Goal: Task Accomplishment & Management: Complete application form

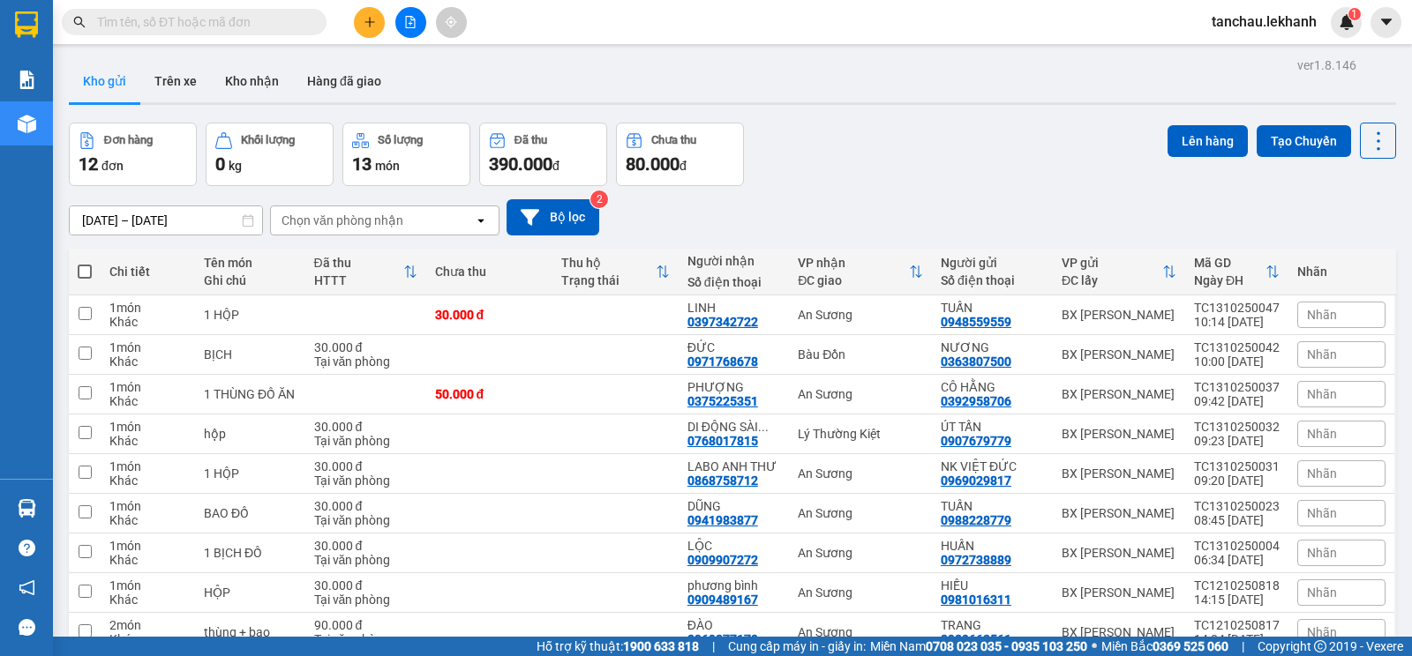
click at [288, 23] on input "text" at bounding box center [201, 21] width 208 height 19
type input "3"
click at [185, 30] on input "text" at bounding box center [201, 21] width 208 height 19
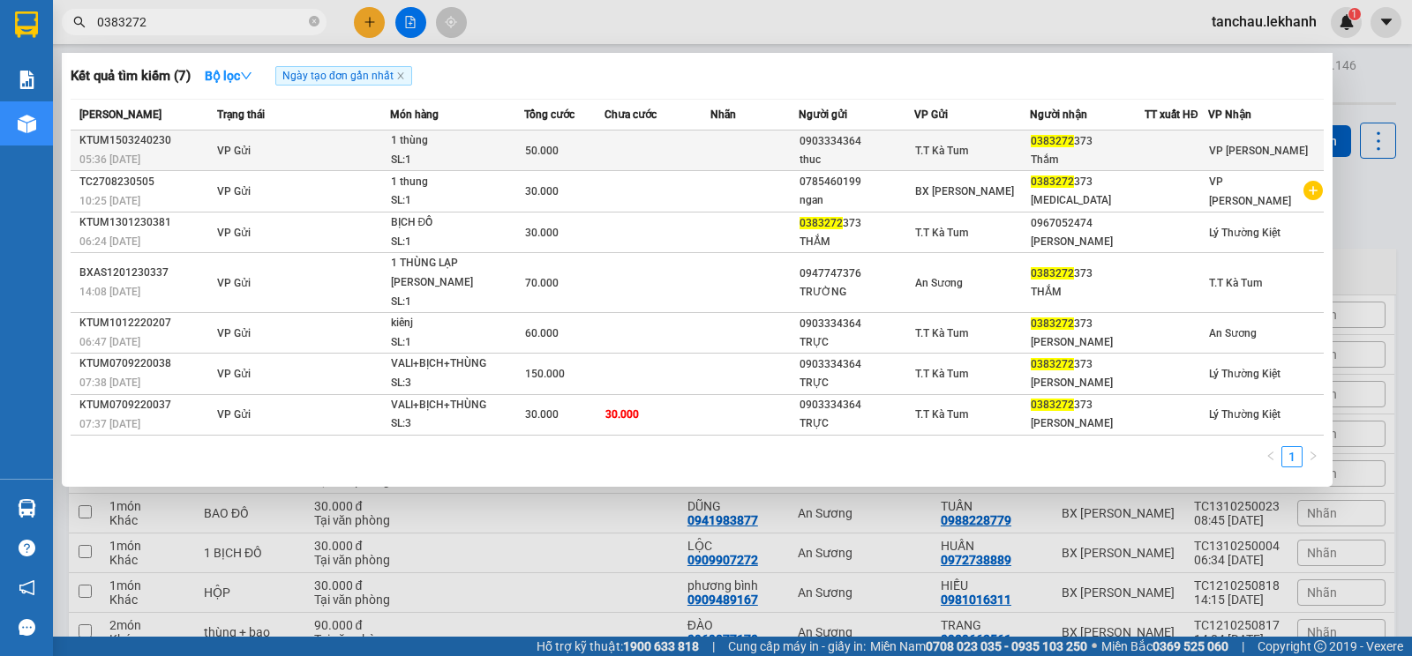
type input "0383272"
click at [725, 137] on td at bounding box center [754, 151] width 88 height 41
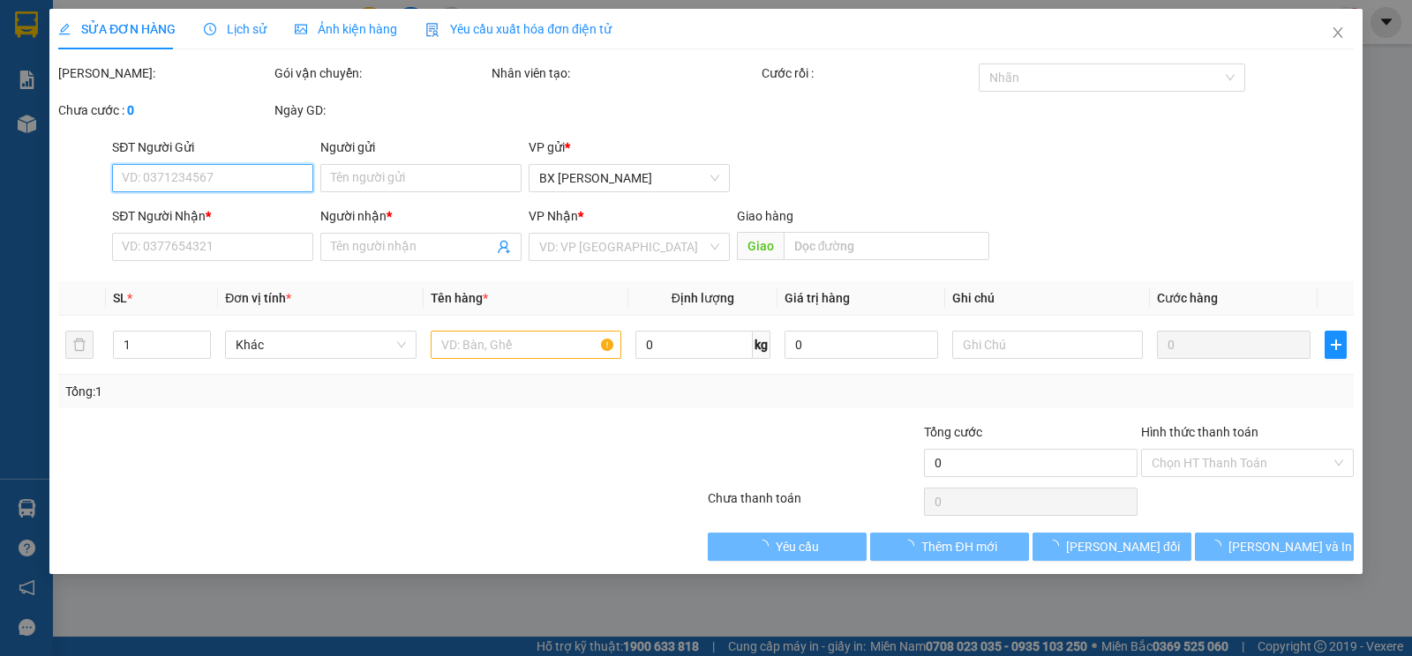
type input "0903334364"
type input "thuc"
type input "0383272373"
type input "Thắm"
type input "50.000"
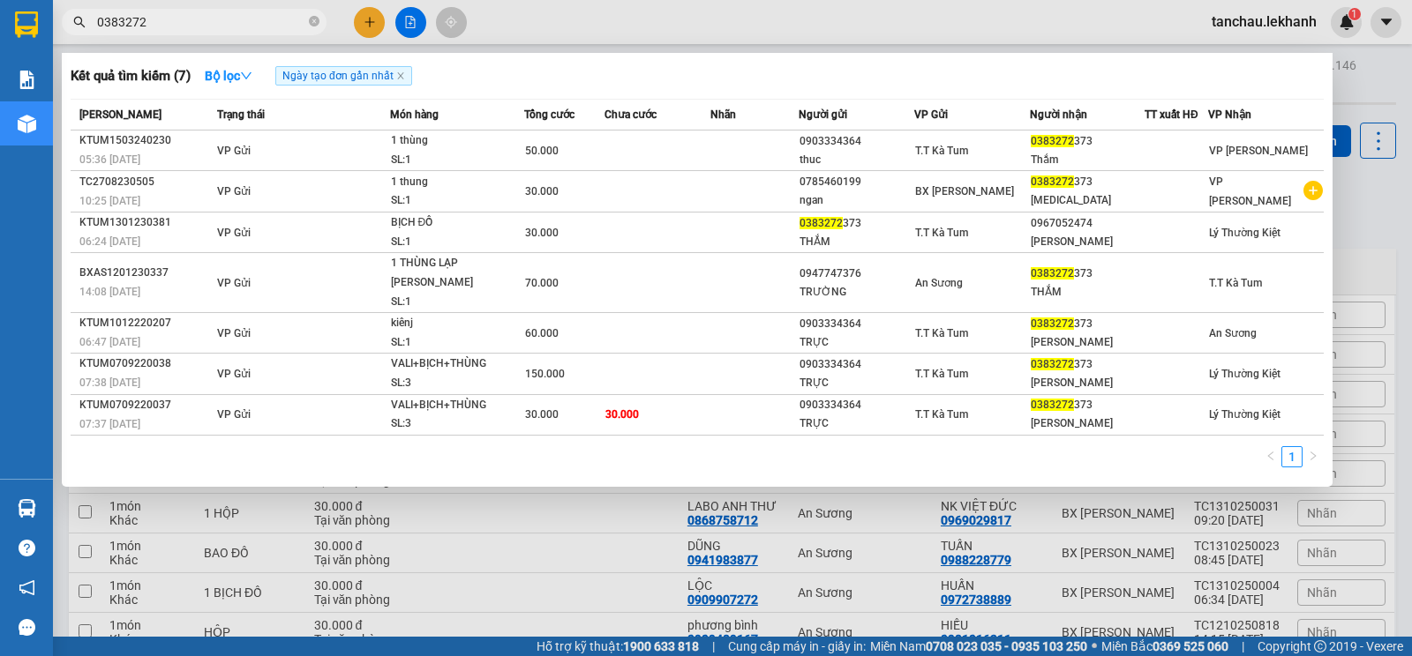
click at [261, 10] on span "0383272" at bounding box center [194, 22] width 265 height 26
click at [228, 15] on input "0383272" at bounding box center [201, 21] width 208 height 19
type input "0383272373"
click at [314, 21] on icon "close-circle" at bounding box center [314, 21] width 11 height 11
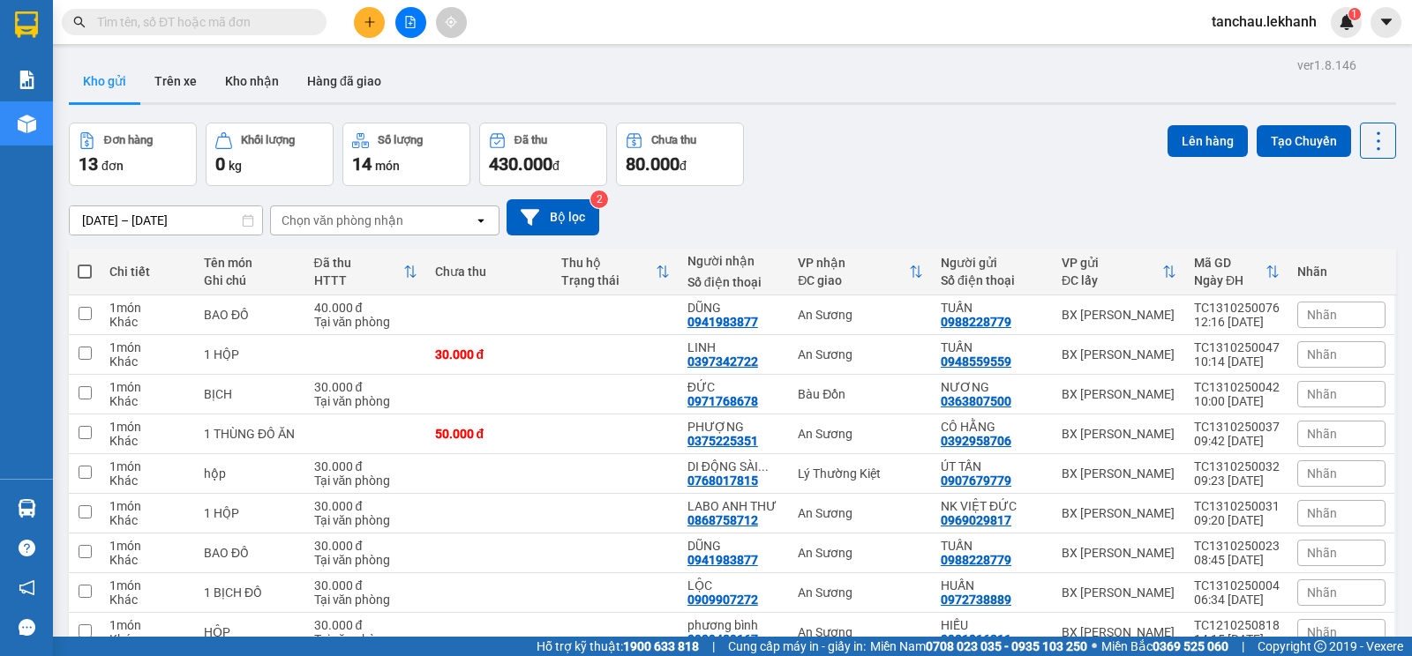
click at [299, 19] on input "text" at bounding box center [201, 21] width 208 height 19
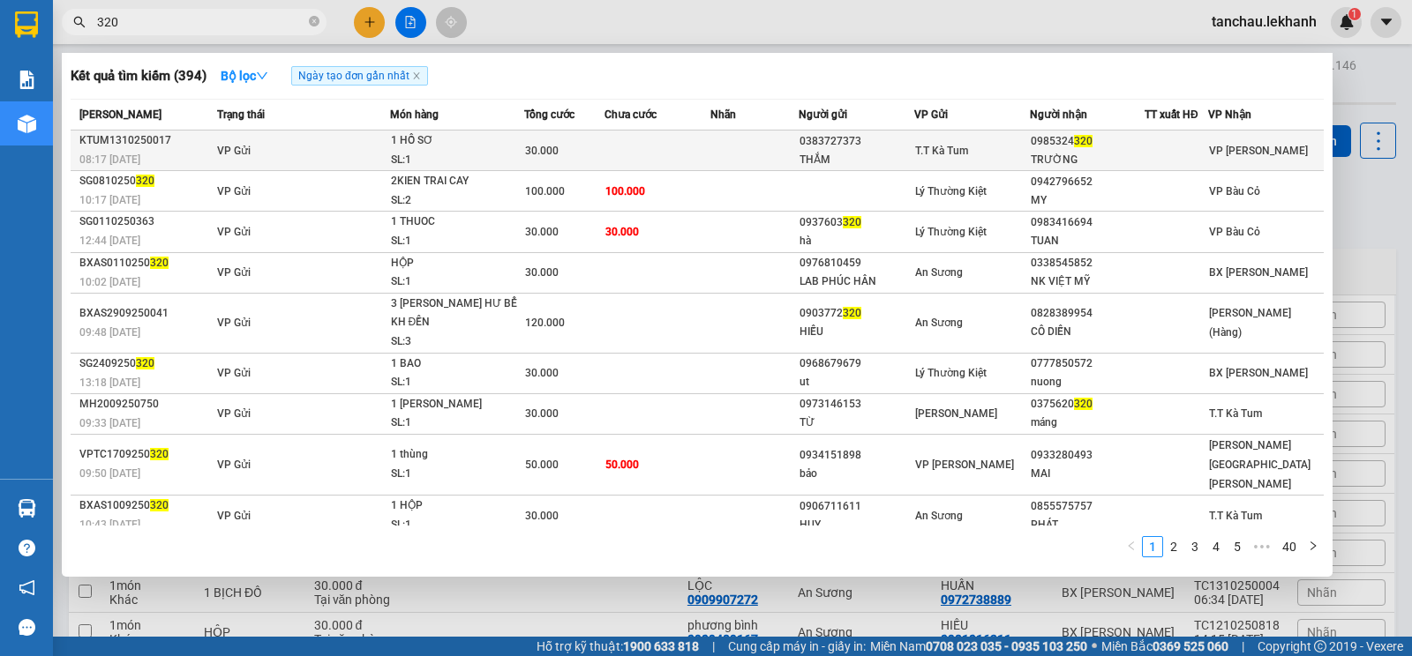
type input "320"
click at [785, 136] on td at bounding box center [754, 151] width 88 height 41
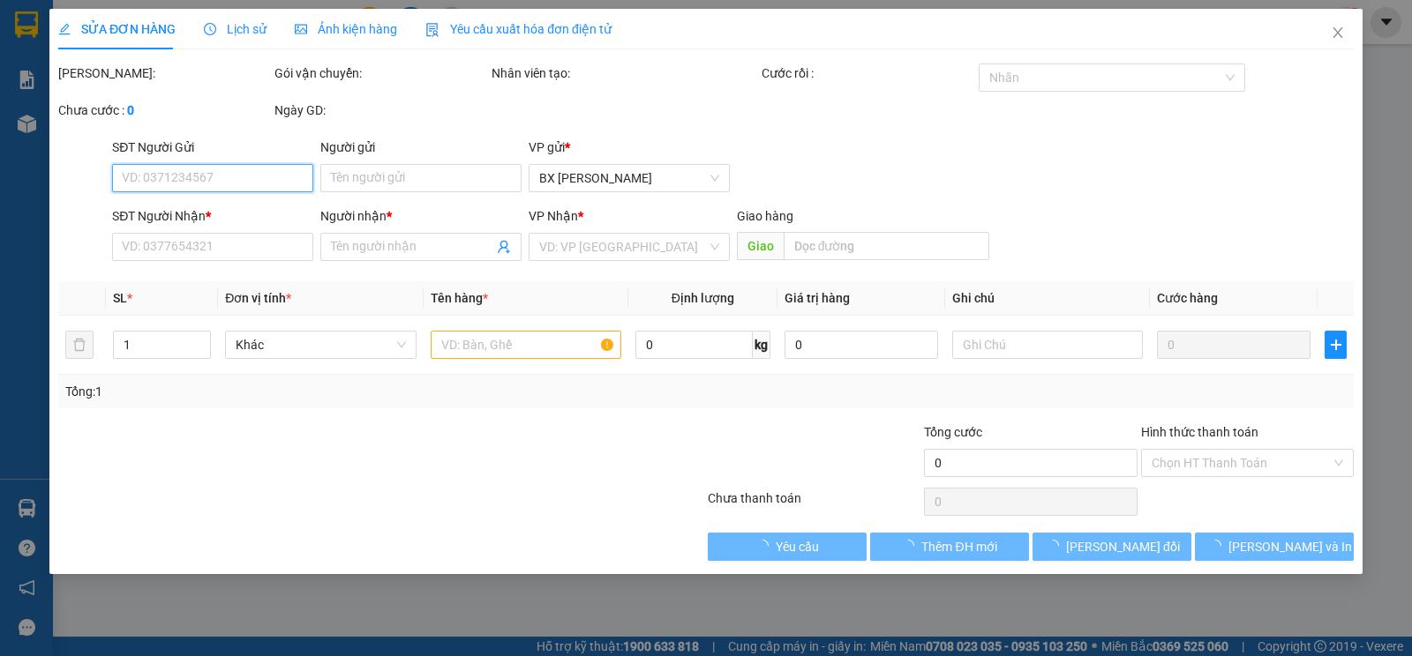
type input "0383727373"
type input "THẮM"
type input "0985324320"
type input "TRƯỜNG"
type input "30.000"
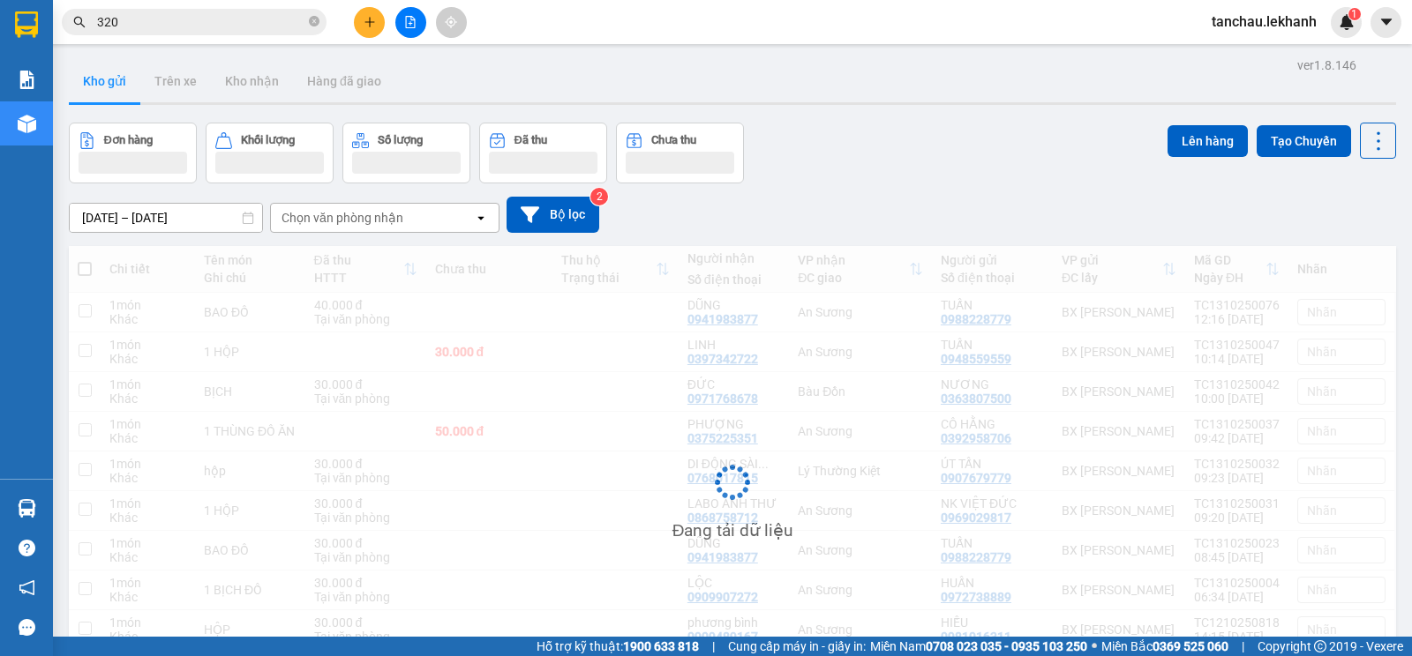
drag, startPoint x: 230, startPoint y: 13, endPoint x: 274, endPoint y: 24, distance: 44.5
click at [231, 14] on input "320" at bounding box center [201, 21] width 208 height 19
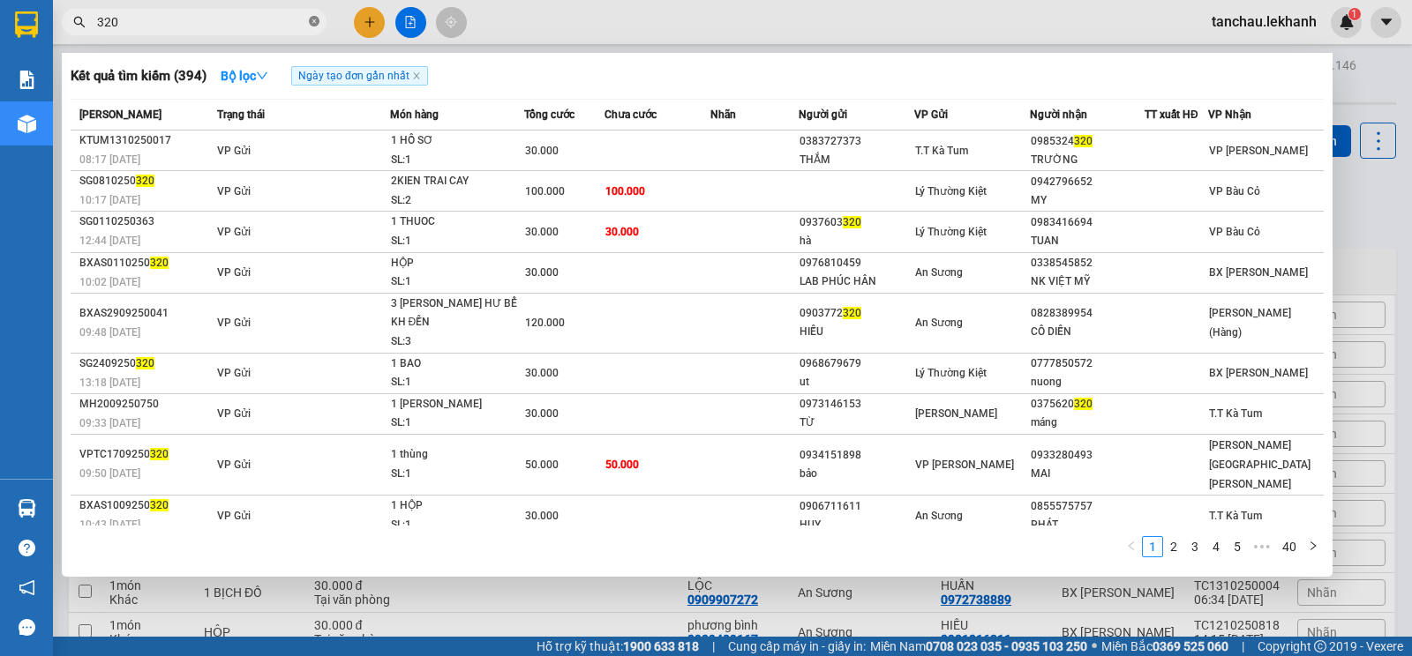
click at [314, 16] on span at bounding box center [314, 22] width 11 height 17
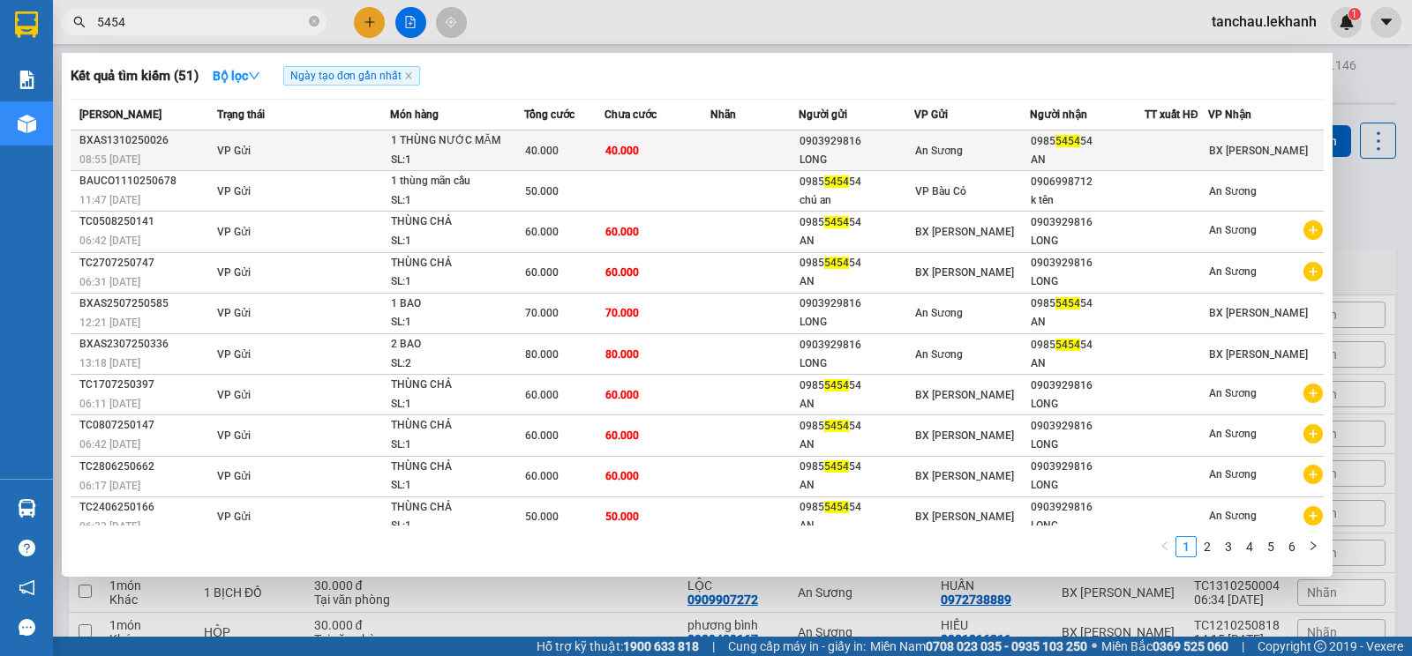
type input "5454"
click at [898, 154] on div "LONG" at bounding box center [856, 160] width 114 height 19
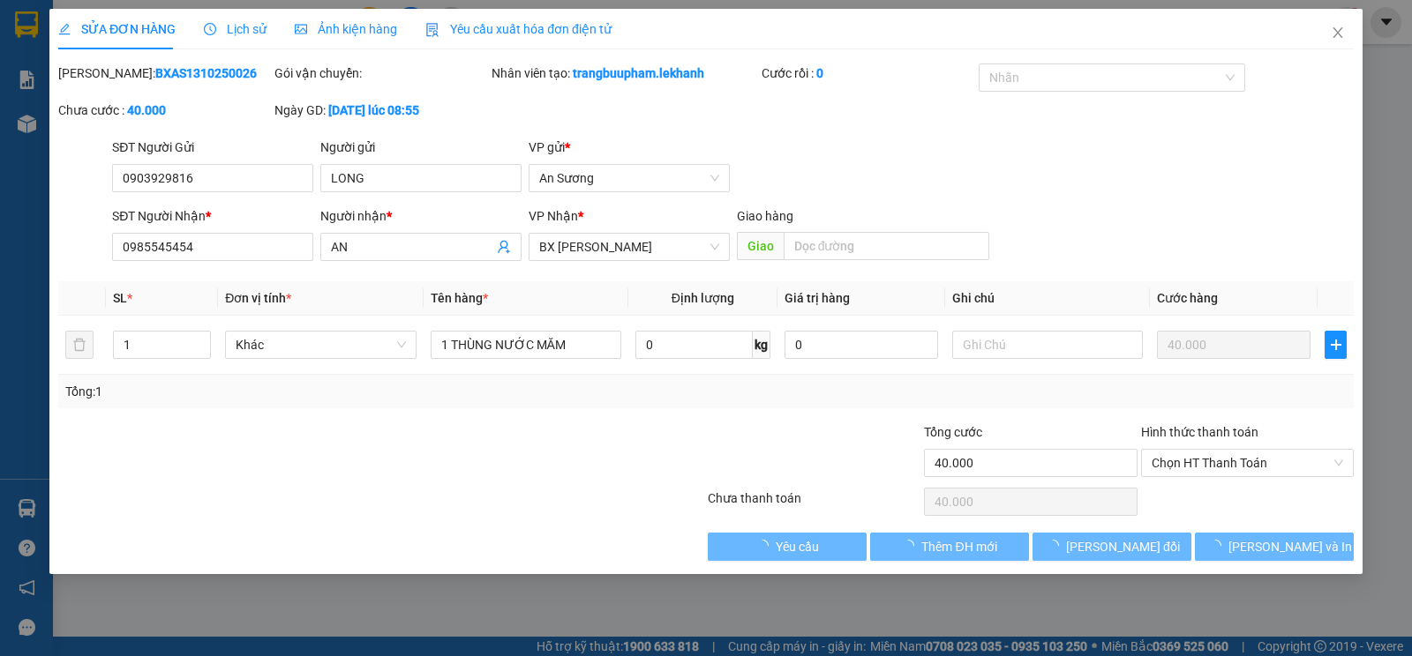
type input "0903929816"
type input "LONG"
type input "0985545454"
type input "AN"
type input "40.000"
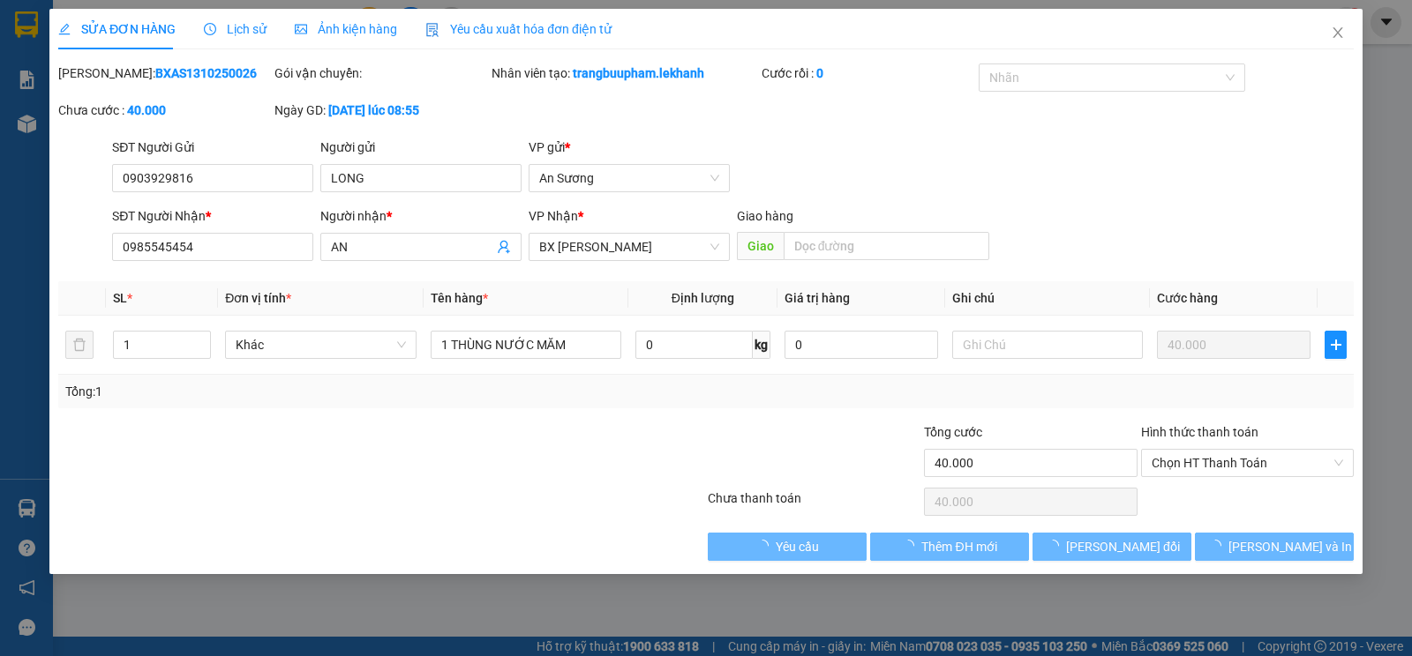
type input "40.000"
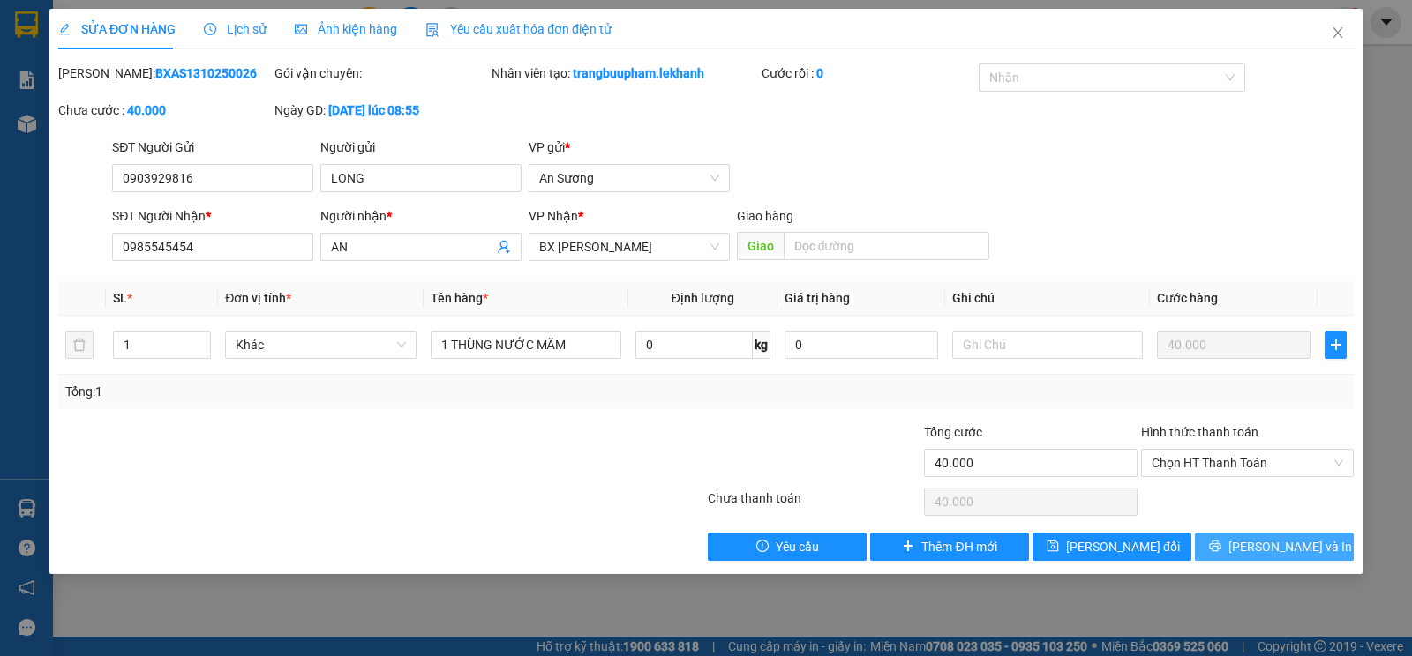
click at [1268, 547] on span "[PERSON_NAME] và In" at bounding box center [1290, 546] width 124 height 19
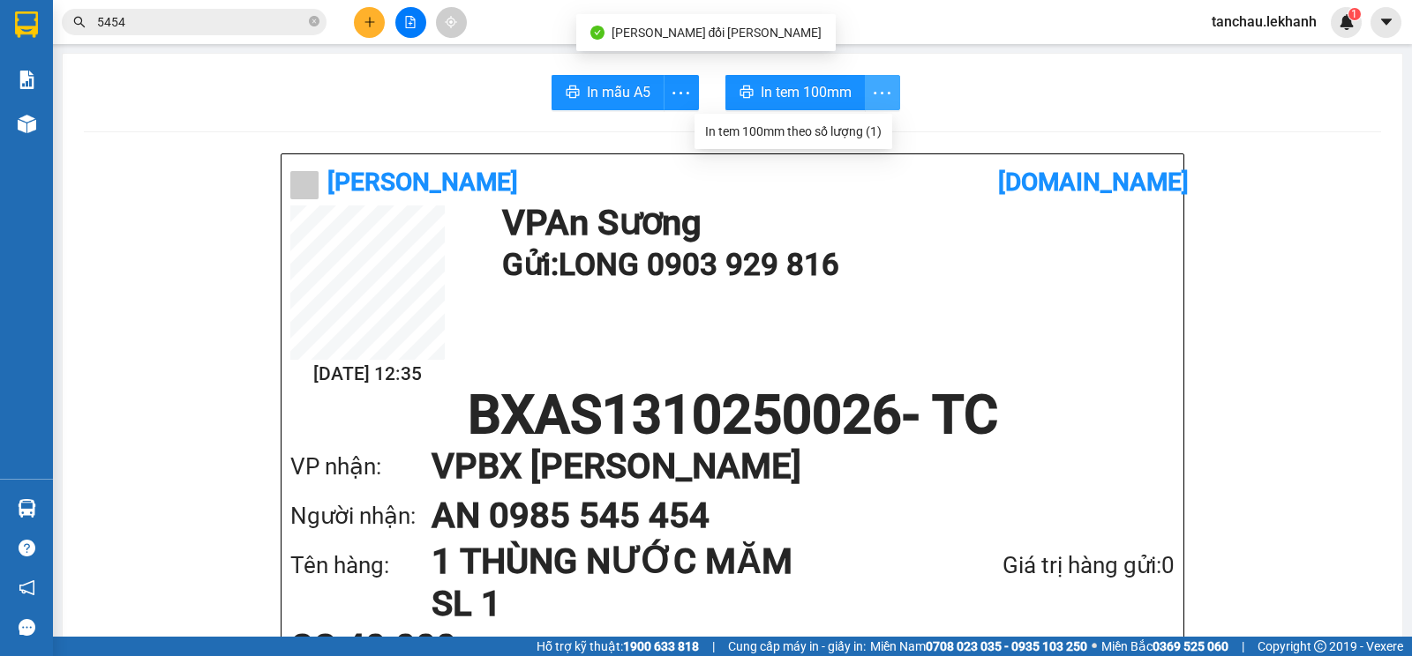
click at [881, 86] on icon "more" at bounding box center [882, 93] width 22 height 22
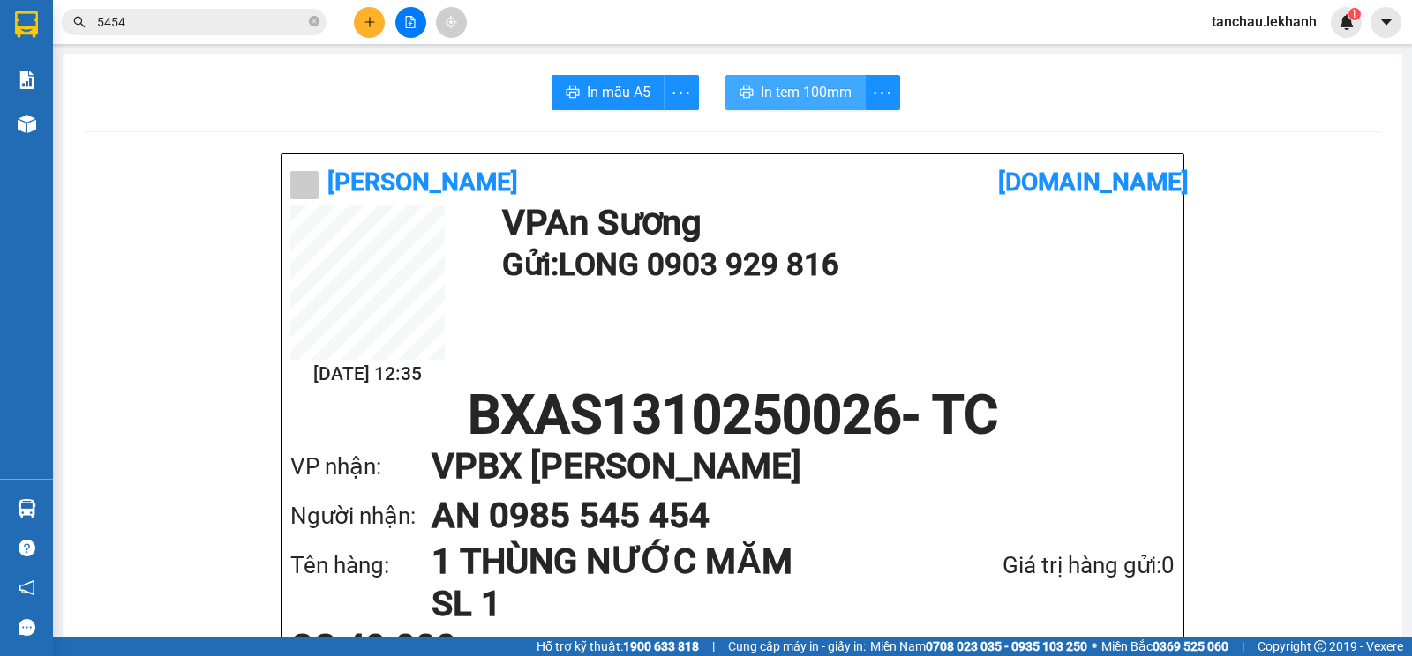
click at [782, 90] on span "In tem 100mm" at bounding box center [806, 92] width 91 height 22
click at [373, 12] on button at bounding box center [369, 22] width 31 height 31
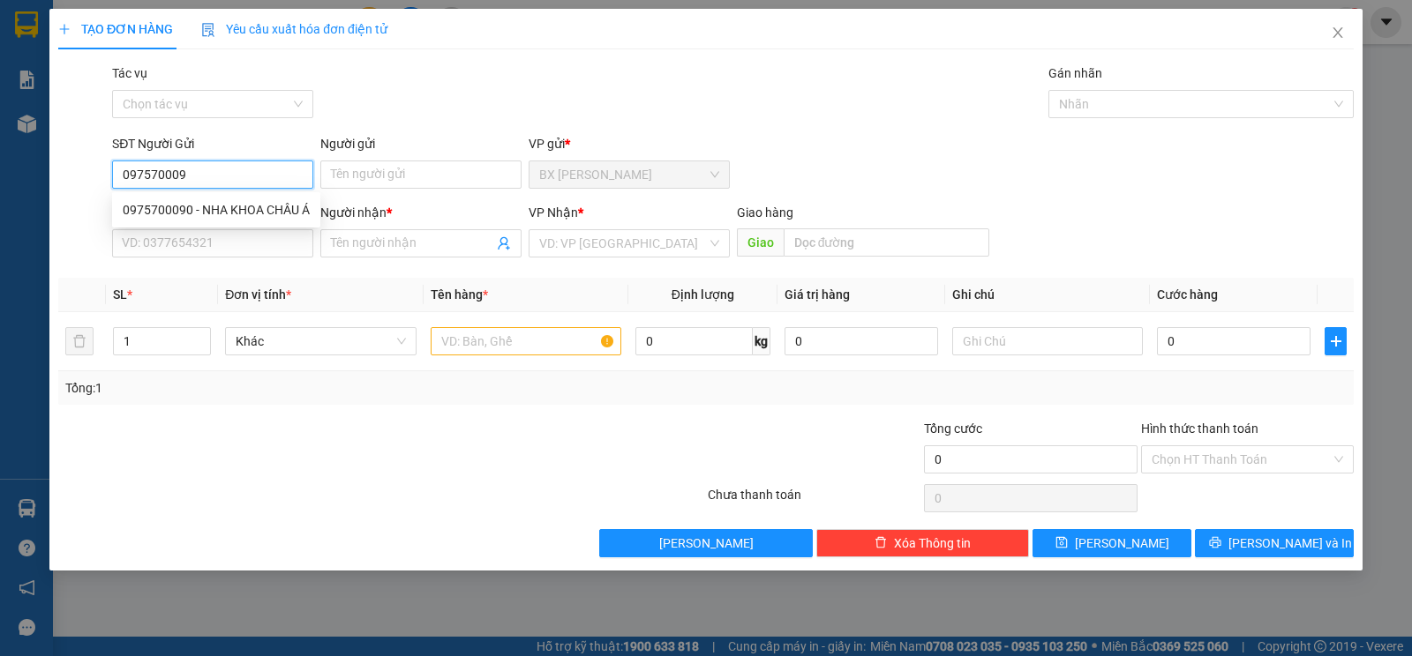
type input "0975700090"
click at [268, 221] on div "0975700090 - NHA KHOA CHÂU Á" at bounding box center [216, 210] width 208 height 28
type input "NHA [PERSON_NAME] Á"
type input "0913610025"
type input "LABO DIAMOND"
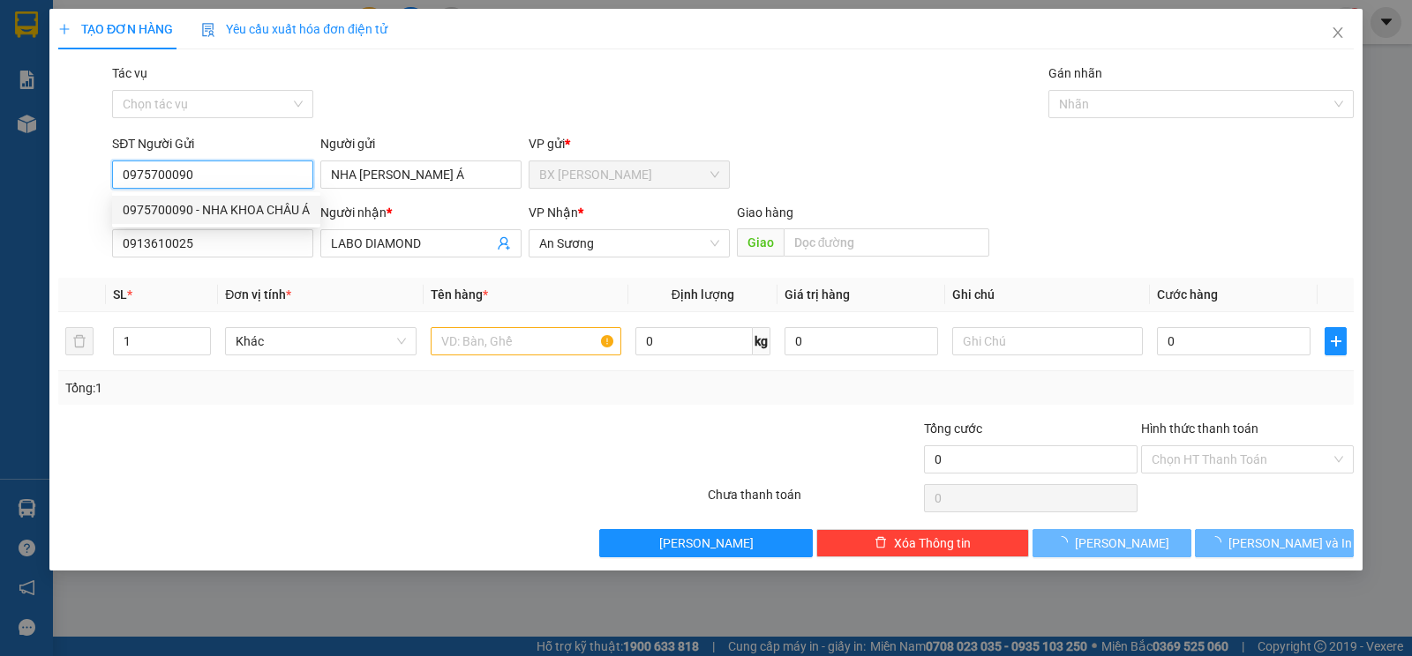
type input "30.000"
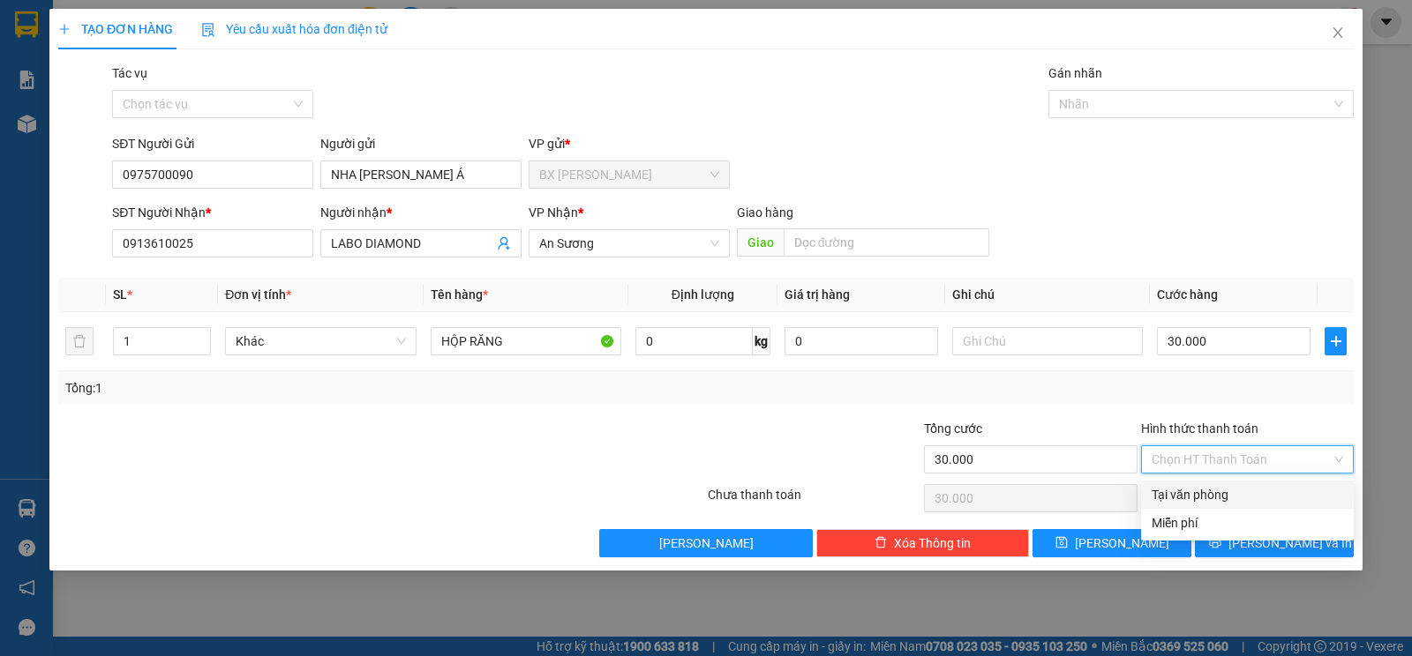
click at [1272, 462] on input "Hình thức thanh toán" at bounding box center [1240, 459] width 179 height 26
click at [1255, 498] on div "Tại văn phòng" at bounding box center [1246, 494] width 191 height 19
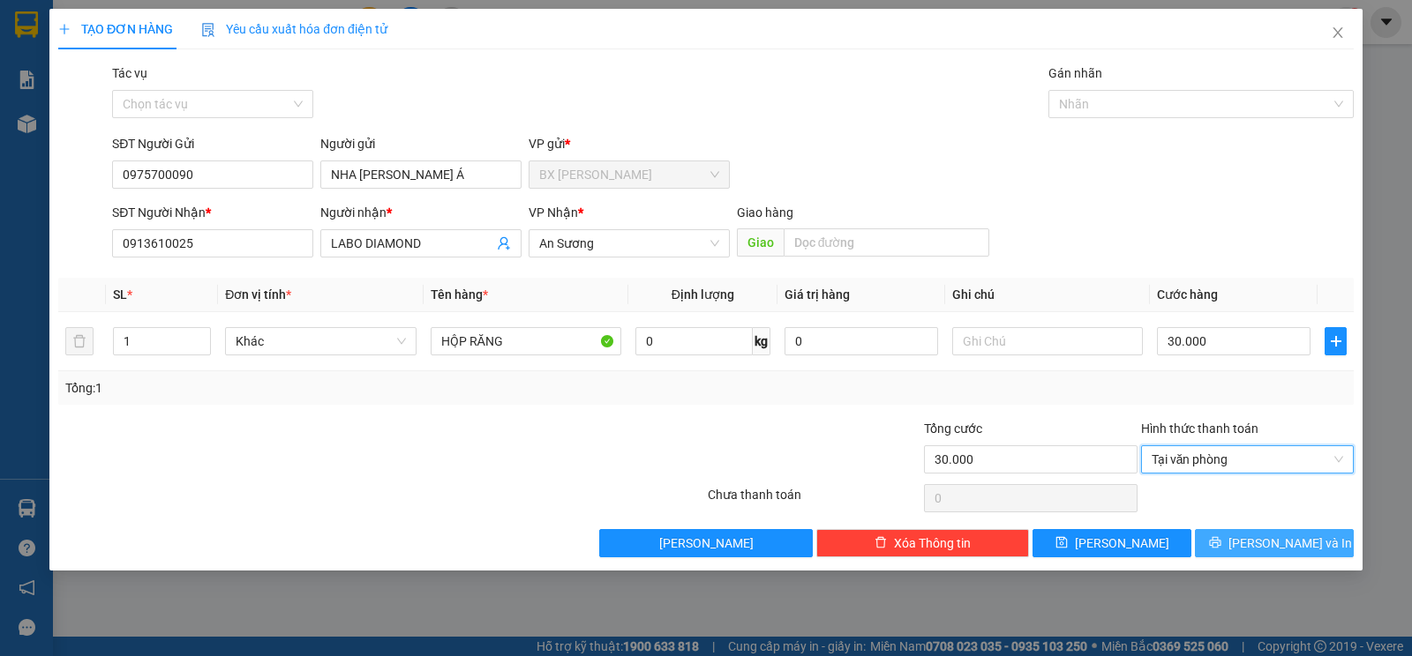
click at [1257, 557] on button "[PERSON_NAME] và In" at bounding box center [1274, 543] width 159 height 28
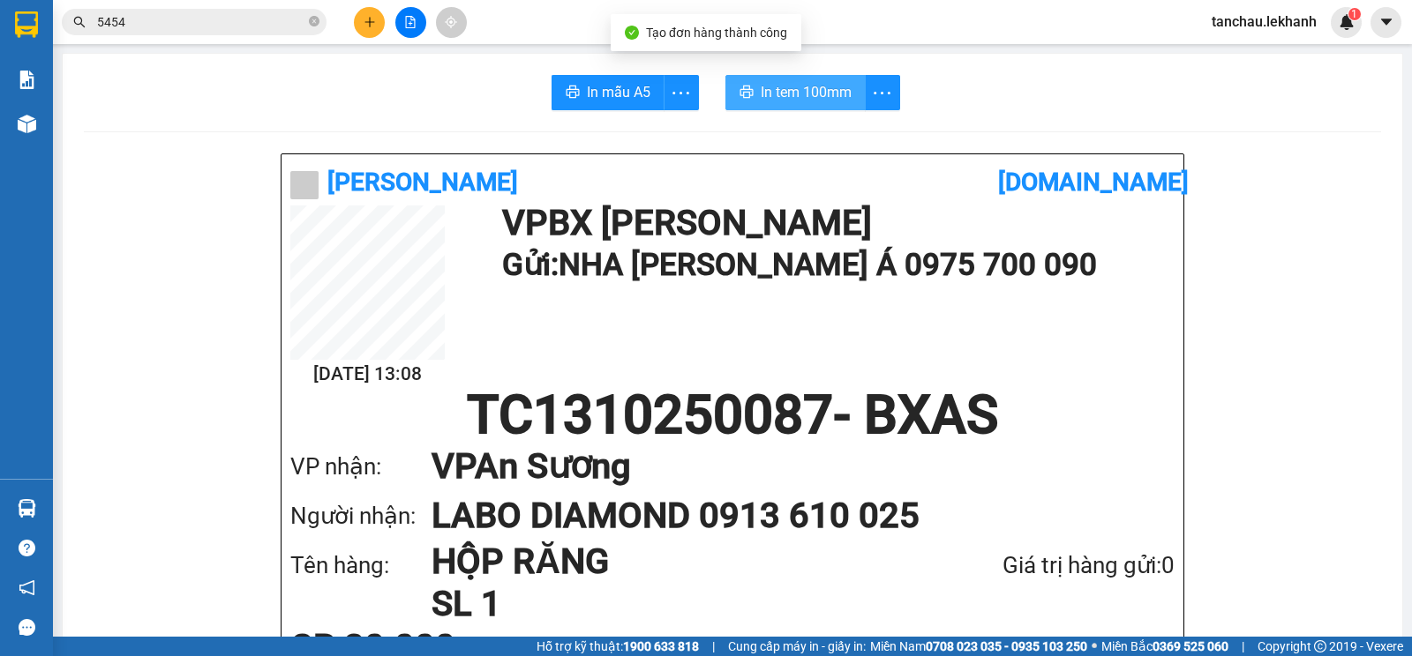
click at [791, 100] on span "In tem 100mm" at bounding box center [806, 92] width 91 height 22
